Goal: Transaction & Acquisition: Purchase product/service

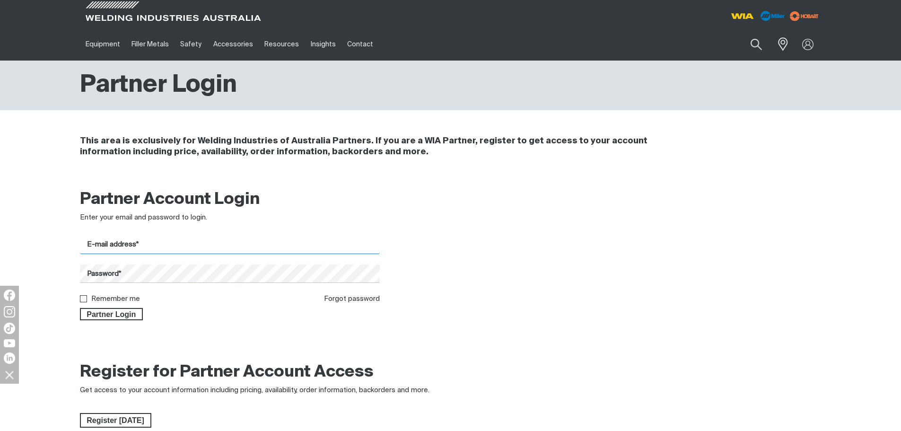
click at [235, 247] on input "E-mail address*" at bounding box center [230, 245] width 300 height 18
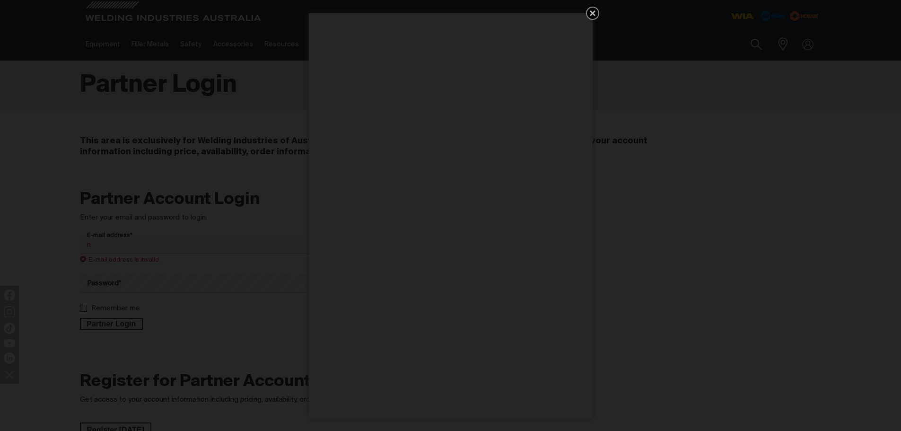
click at [592, 14] on icon "Get 5 WIA Welding Guides Free!" at bounding box center [593, 13] width 6 height 6
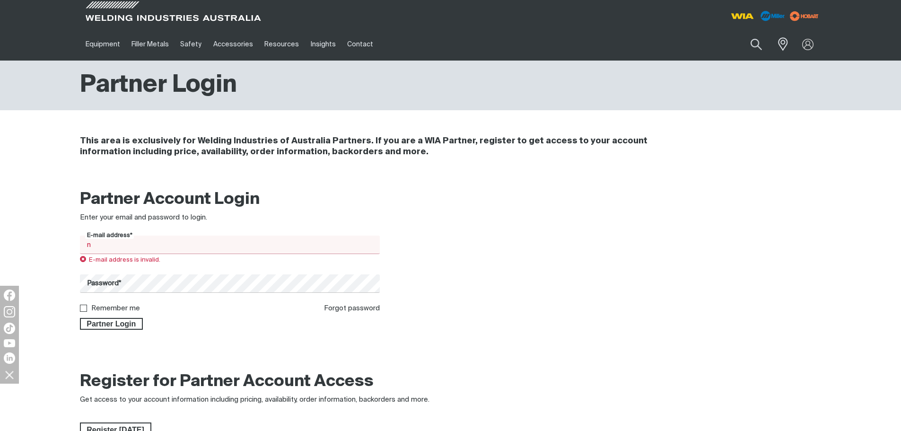
click at [184, 245] on input "n" at bounding box center [230, 245] width 300 height 18
type input "[EMAIL_ADDRESS][DOMAIN_NAME]"
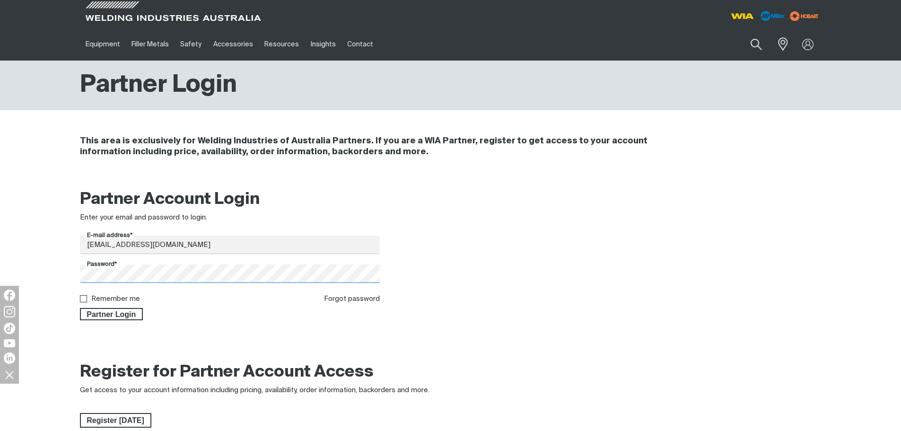
click at [80, 308] on button "Partner Login" at bounding box center [111, 314] width 63 height 12
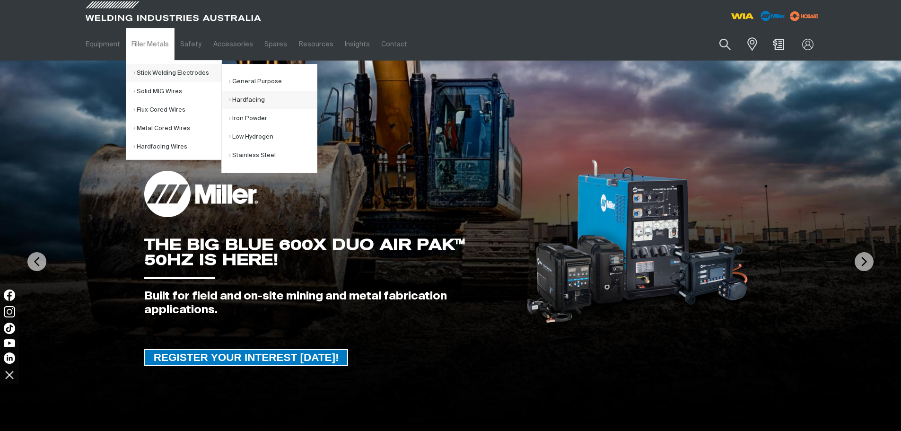
click at [247, 103] on link "Hardfacing" at bounding box center [273, 100] width 88 height 18
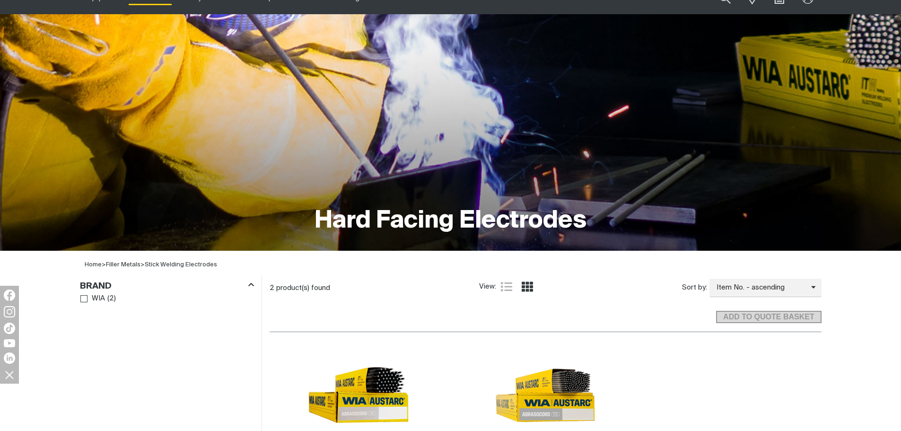
scroll to position [166, 0]
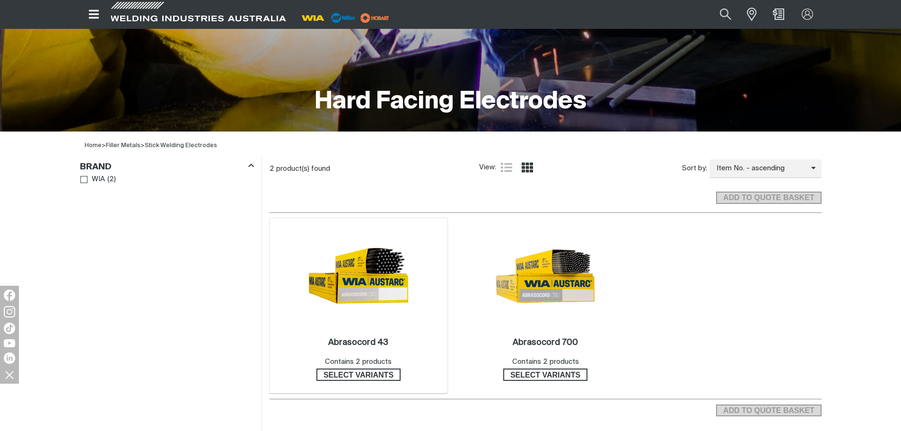
click at [359, 251] on img at bounding box center [358, 275] width 101 height 101
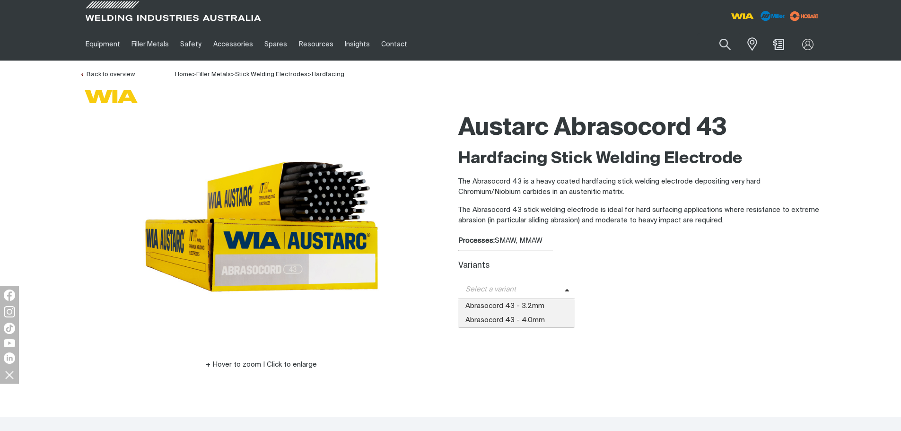
click at [504, 287] on span "Select a variant" at bounding box center [511, 289] width 106 height 11
click at [507, 300] on span "Abrasocord 43 - 3.2mm" at bounding box center [516, 306] width 117 height 14
